Goal: Check status

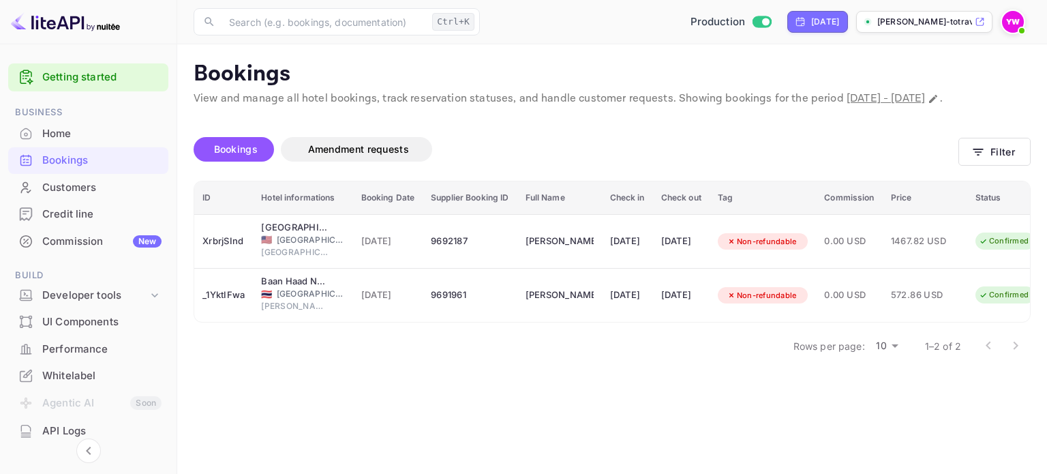
click at [1014, 31] on img at bounding box center [1013, 22] width 22 height 22
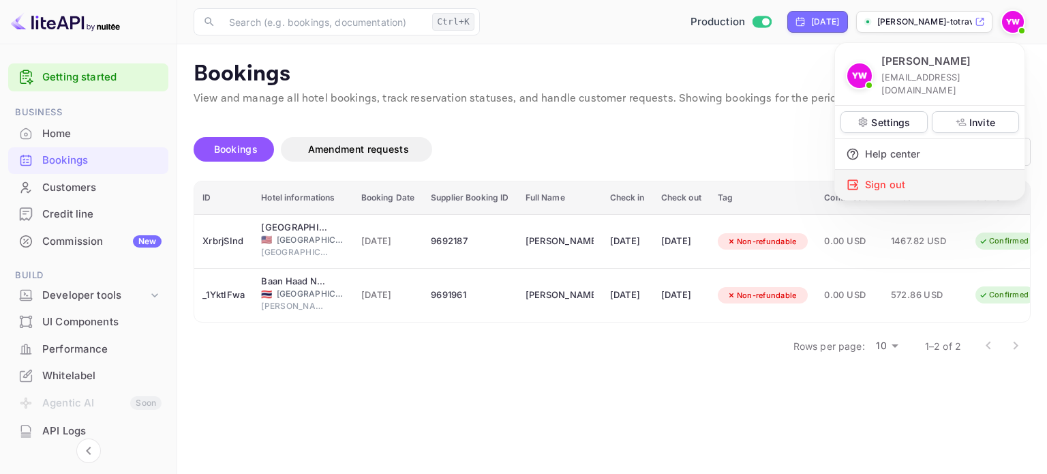
click at [885, 175] on div "Sign out" at bounding box center [930, 185] width 190 height 30
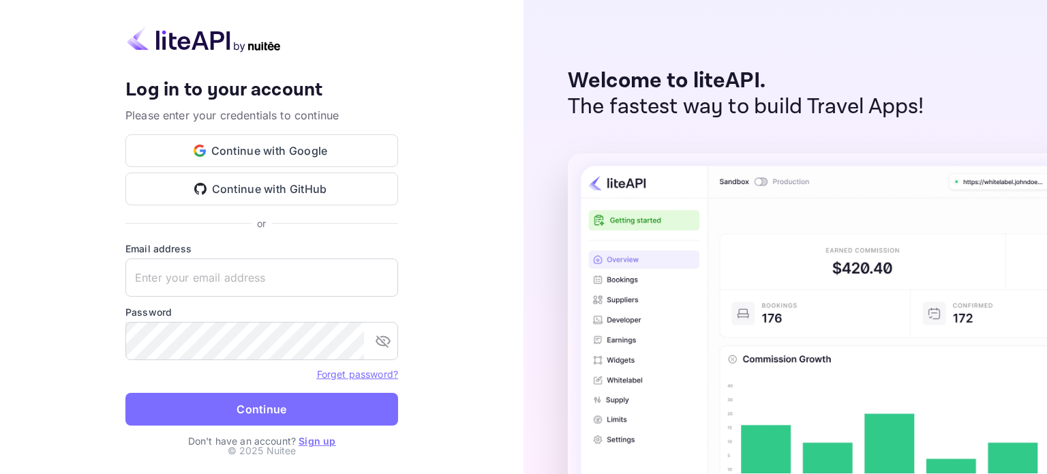
type input "[EMAIL_ADDRESS][DOMAIN_NAME]"
click at [283, 400] on button "Continue" at bounding box center [261, 409] width 273 height 33
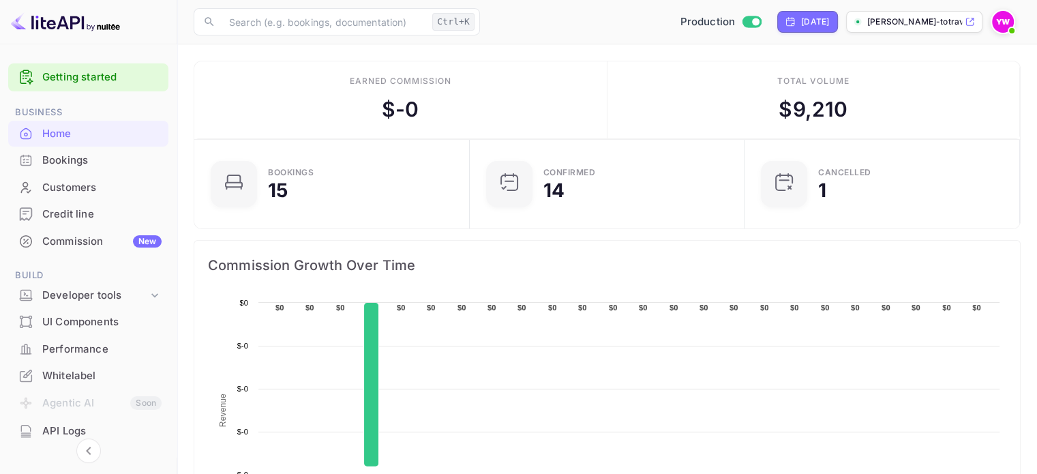
drag, startPoint x: 61, startPoint y: 160, endPoint x: 355, endPoint y: 166, distance: 293.9
click at [61, 160] on div "Bookings" at bounding box center [101, 161] width 119 height 16
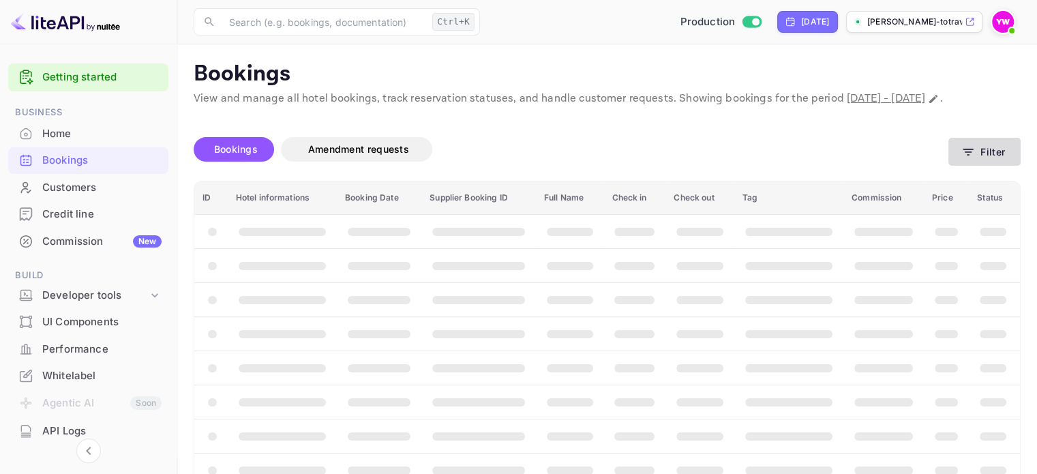
click at [996, 165] on button "Filter" at bounding box center [984, 152] width 72 height 28
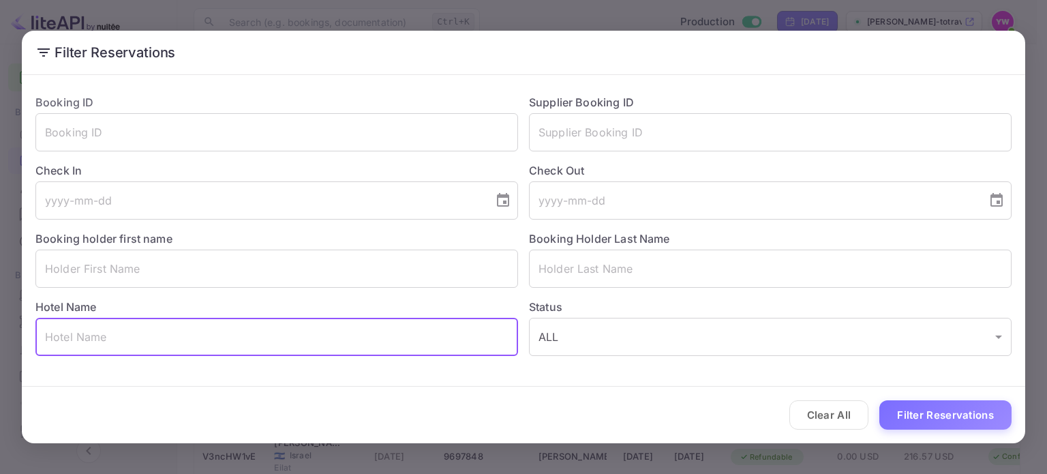
click at [355, 339] on input "text" at bounding box center [276, 337] width 483 height 38
paste input "[GEOGRAPHIC_DATA]"
type input "[GEOGRAPHIC_DATA]"
click at [940, 408] on button "Filter Reservations" at bounding box center [946, 414] width 132 height 29
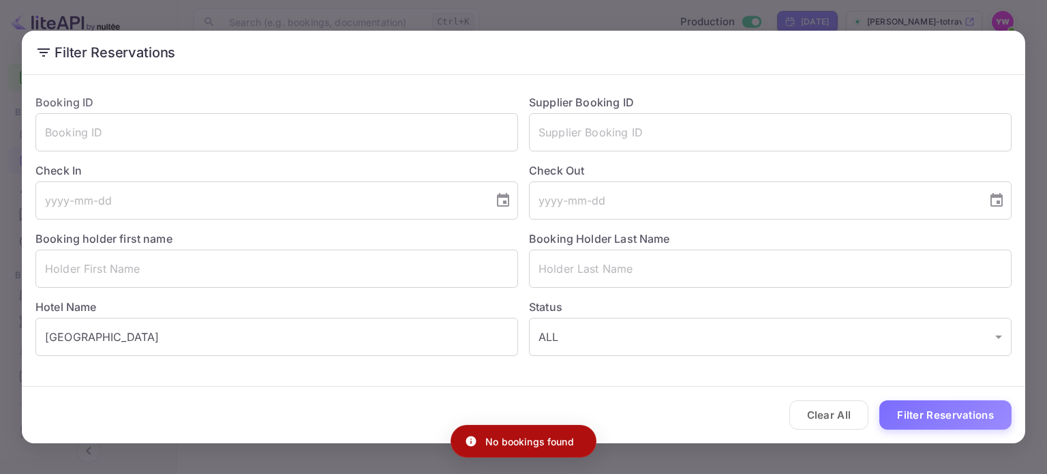
click at [552, 12] on div "Filter Reservations Booking ID ​ Supplier Booking ID ​ Check In ​ Check Out ​ B…" at bounding box center [523, 237] width 1047 height 474
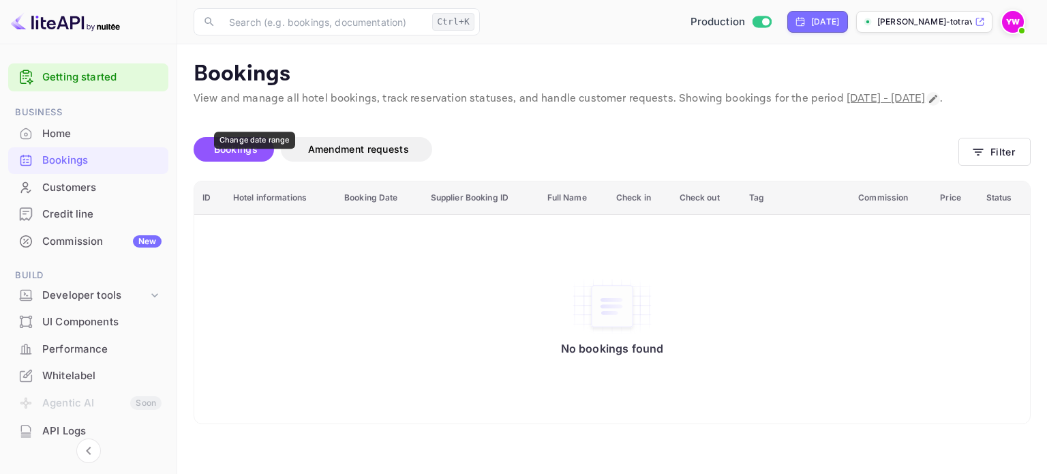
click at [928, 104] on icon "Change date range" at bounding box center [933, 98] width 11 height 11
select select "8"
select select "2025"
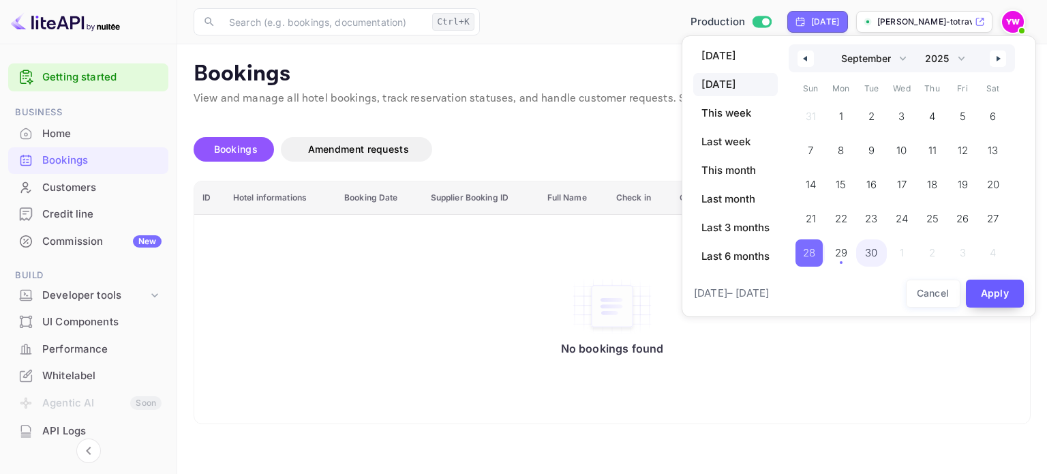
click at [851, 251] on span "29" at bounding box center [841, 252] width 31 height 27
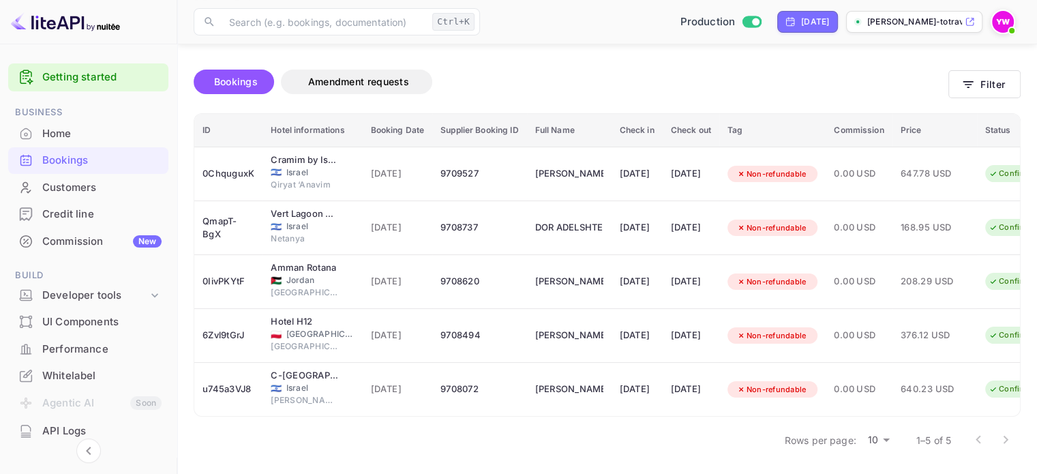
scroll to position [93, 0]
click at [1009, 438] on div at bounding box center [992, 439] width 55 height 27
click at [978, 441] on div at bounding box center [992, 439] width 55 height 27
click at [980, 436] on div at bounding box center [992, 439] width 55 height 27
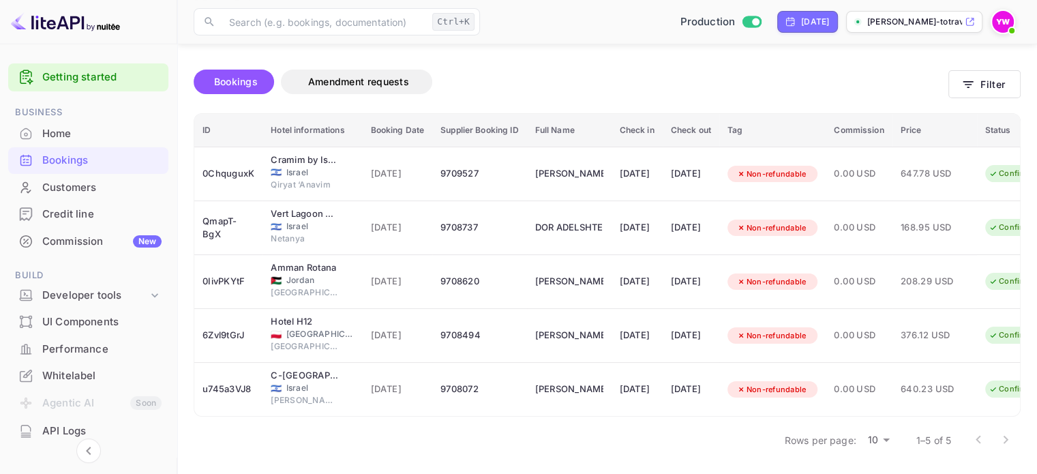
click at [1008, 435] on div at bounding box center [992, 439] width 55 height 27
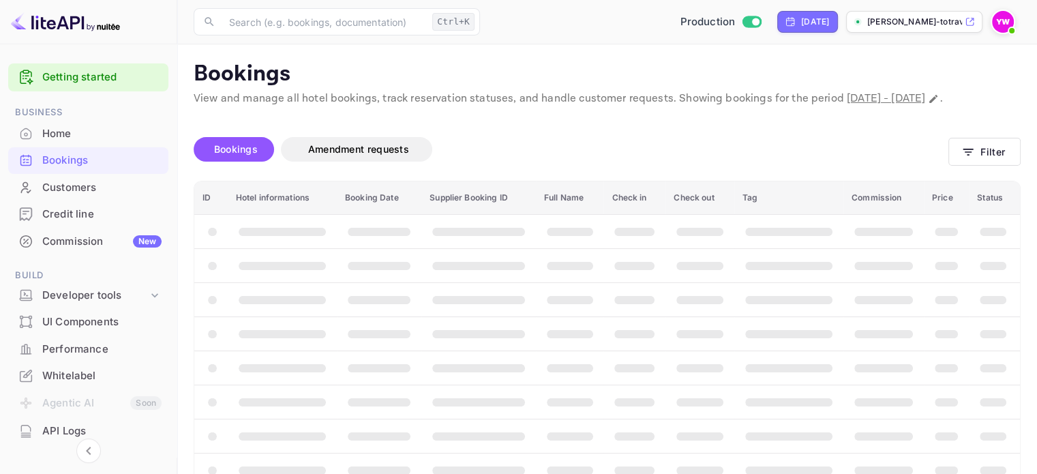
click at [847, 106] on span "[DATE] - [DATE]" at bounding box center [886, 98] width 78 height 14
click at [928, 104] on icon "Change date range" at bounding box center [933, 98] width 11 height 11
select select "8"
select select "2025"
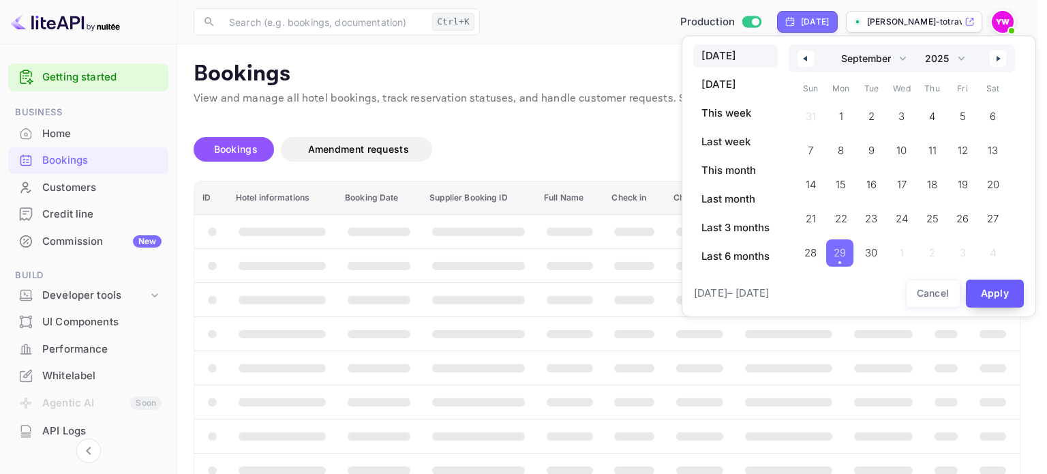
click at [987, 286] on button "Apply" at bounding box center [995, 294] width 59 height 28
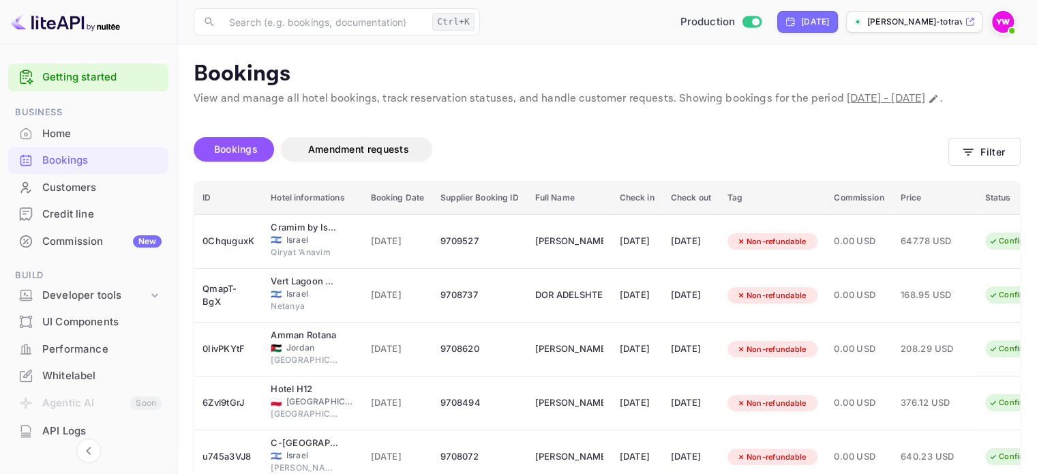
scroll to position [93, 0]
